Goal: Complete application form

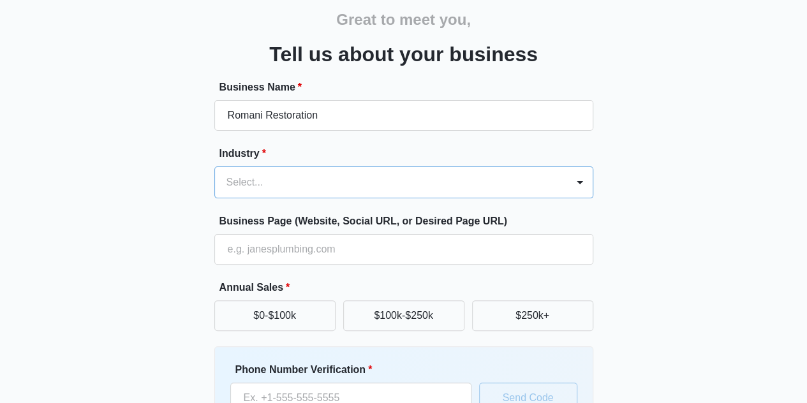
click at [343, 188] on div at bounding box center [389, 183] width 324 height 18
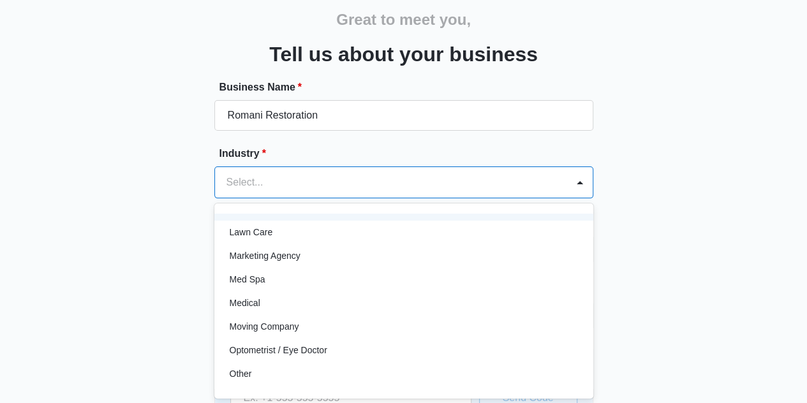
scroll to position [638, 0]
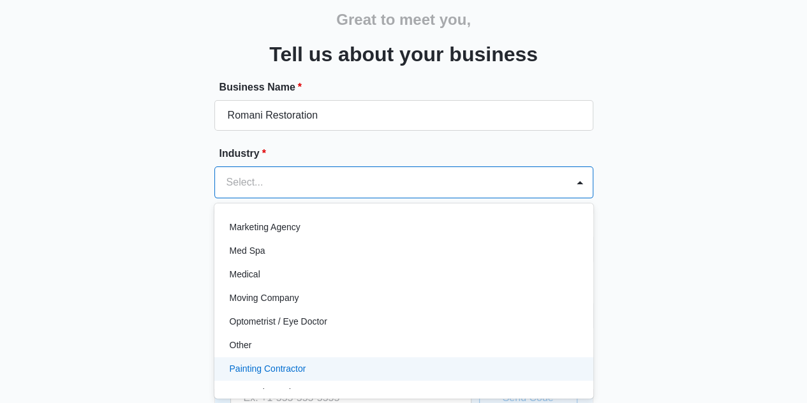
drag, startPoint x: 322, startPoint y: 345, endPoint x: 359, endPoint y: 376, distance: 48.0
click at [357, 380] on div "Accounting / CPA Assisted Living Attorney / Law Firm Auto Repair Carpet Cleanin…" at bounding box center [403, 301] width 379 height 175
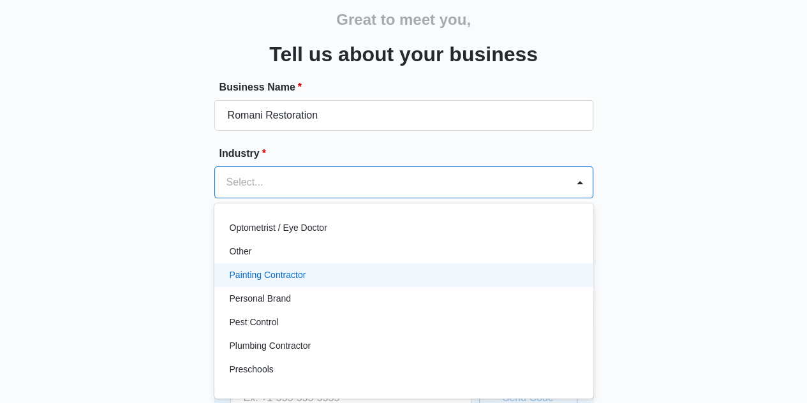
scroll to position [668, 0]
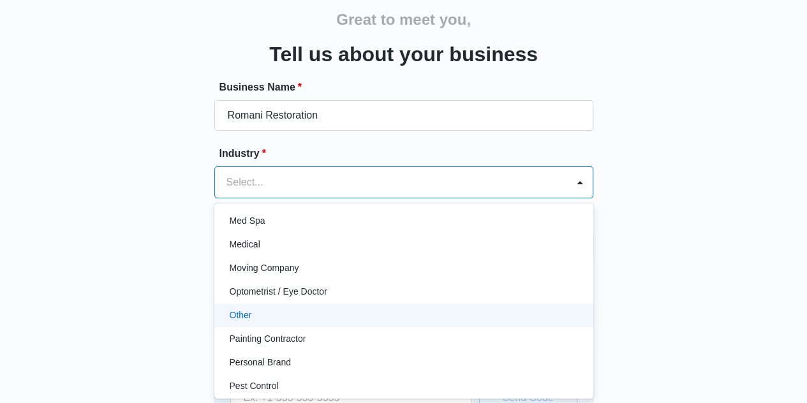
click at [324, 315] on div "Other" at bounding box center [403, 315] width 346 height 13
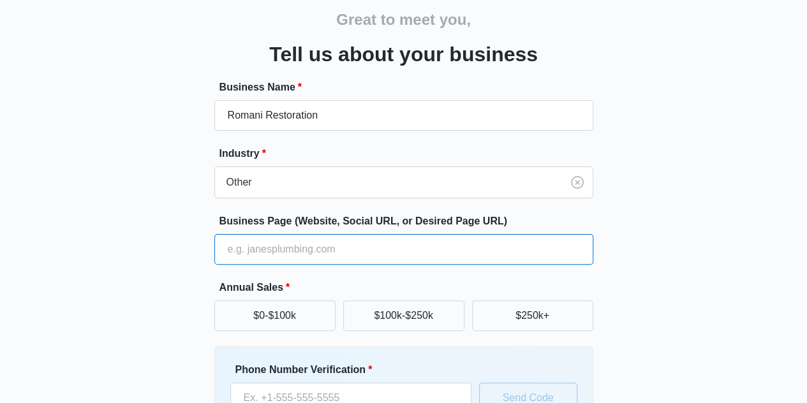
click at [340, 250] on input "Business Page (Website, Social URL, or Desired Page URL)" at bounding box center [403, 249] width 379 height 31
paste input "[URL][DOMAIN_NAME]"
type input "[URL][DOMAIN_NAME]"
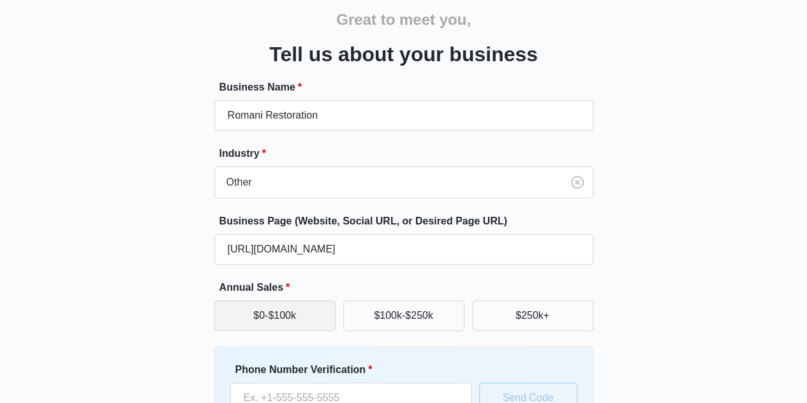
click at [297, 306] on button "$0-$100k" at bounding box center [274, 316] width 121 height 31
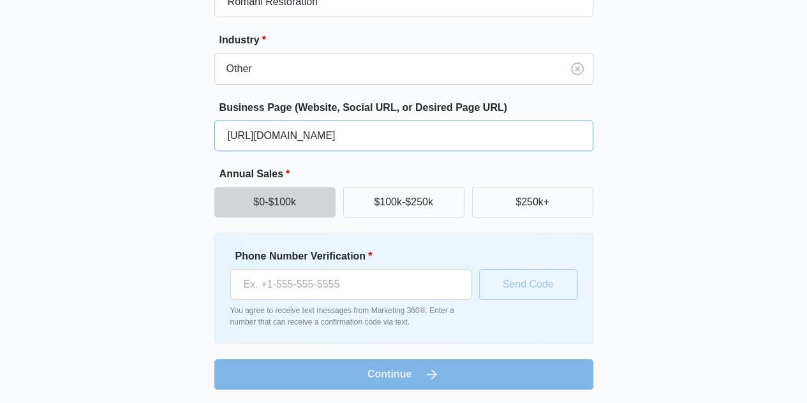
scroll to position [167, 0]
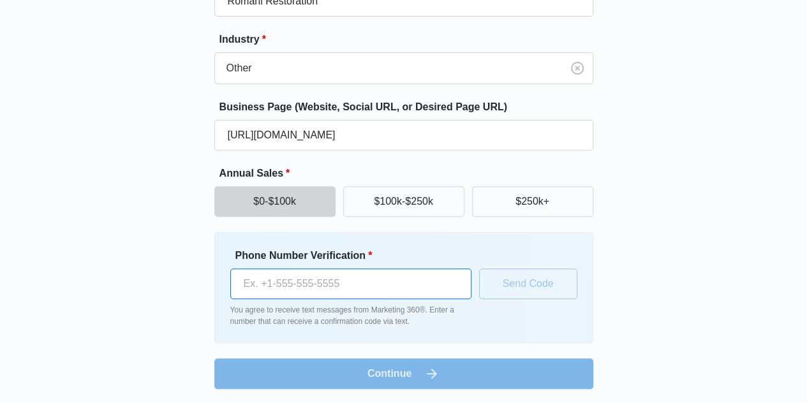
click at [377, 287] on input "Phone Number Verification *" at bounding box center [350, 284] width 241 height 31
click at [407, 281] on input "Phone Number Verification *" at bounding box center [350, 284] width 241 height 31
click at [442, 399] on div "Great to meet you, Tell us about your business Business Name * Romani Restorati…" at bounding box center [404, 138] width 766 height 533
click at [440, 386] on form "Business Name * Romani Restoration Industry * Other Business Page (Website, Soc…" at bounding box center [403, 178] width 379 height 424
click at [437, 380] on form "Business Name * Romani Restoration Industry * Other Business Page (Website, Soc…" at bounding box center [403, 178] width 379 height 424
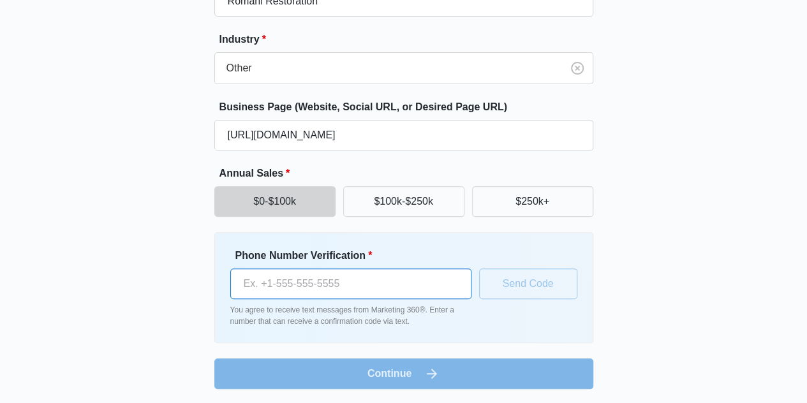
click at [435, 283] on input "Phone Number Verification *" at bounding box center [350, 284] width 241 height 31
click at [400, 278] on input "Phone Number Verification *" at bounding box center [350, 284] width 241 height 31
click at [407, 287] on input "Phone Number Verification *" at bounding box center [350, 284] width 241 height 31
click at [409, 273] on input "Phone Number Verification *" at bounding box center [350, 284] width 241 height 31
click at [412, 273] on input "Phone Number Verification *" at bounding box center [350, 284] width 241 height 31
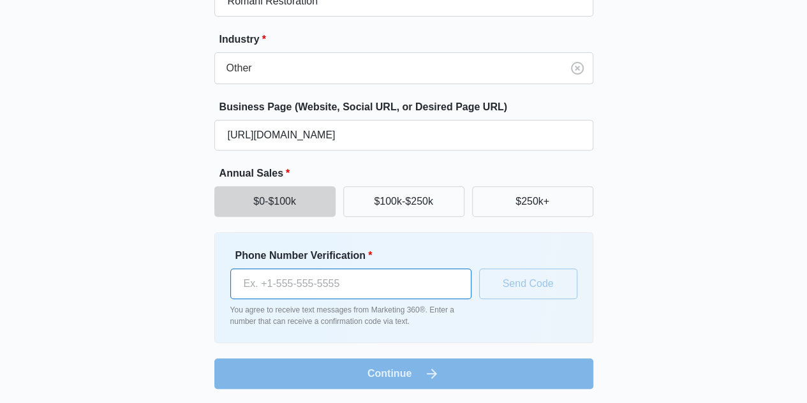
click at [327, 283] on input "Phone Number Verification *" at bounding box center [350, 284] width 241 height 31
click at [366, 364] on form "Business Name * Romani Restoration Industry * Other Business Page (Website, Soc…" at bounding box center [403, 178] width 379 height 424
click at [365, 294] on input "Phone Number Verification *" at bounding box center [350, 284] width 241 height 31
